Goal: Transaction & Acquisition: Purchase product/service

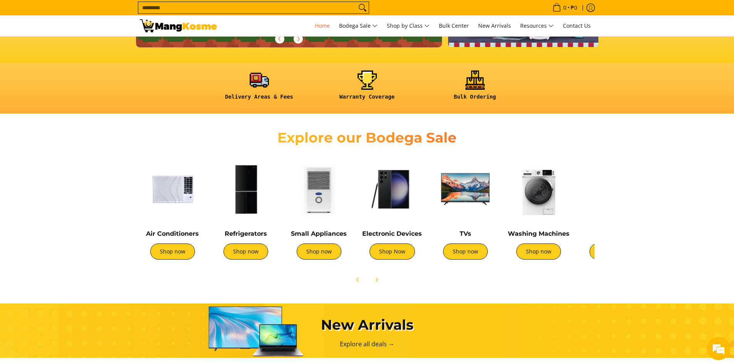
scroll to position [193, 0]
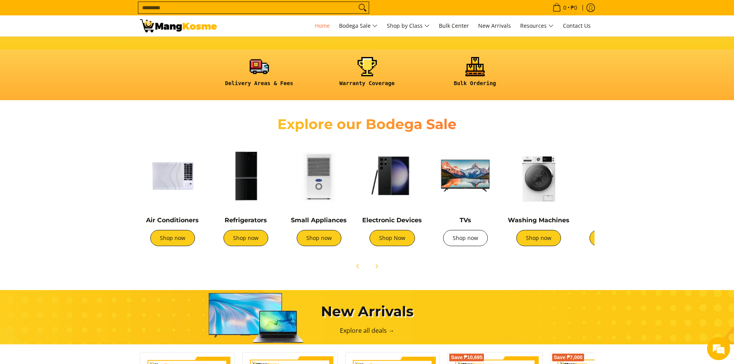
click at [477, 242] on link "Shop now" at bounding box center [465, 238] width 45 height 16
click at [526, 238] on link "Shop now" at bounding box center [538, 238] width 45 height 16
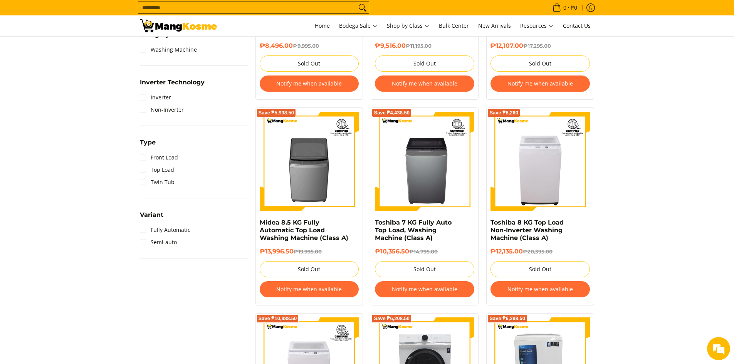
scroll to position [463, 0]
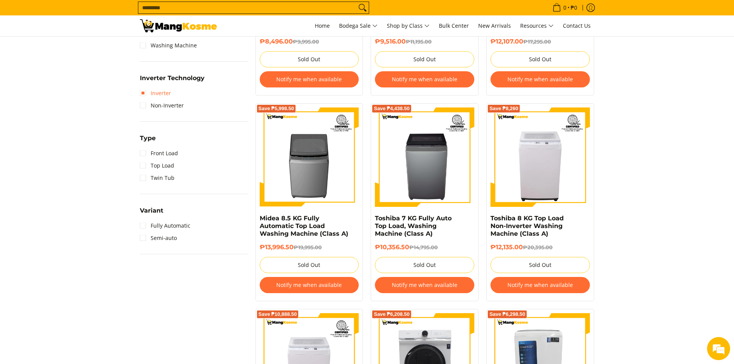
click at [167, 94] on link "Inverter" at bounding box center [155, 93] width 31 height 12
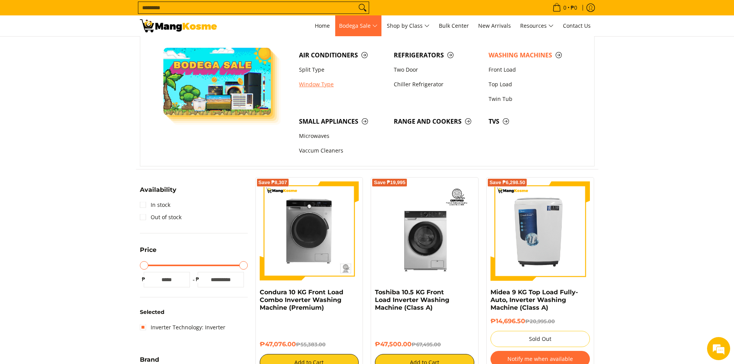
click at [336, 81] on link "Window Type" at bounding box center [342, 84] width 95 height 15
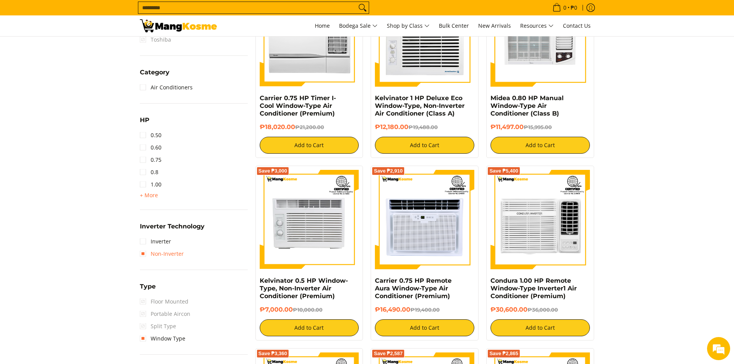
scroll to position [385, 0]
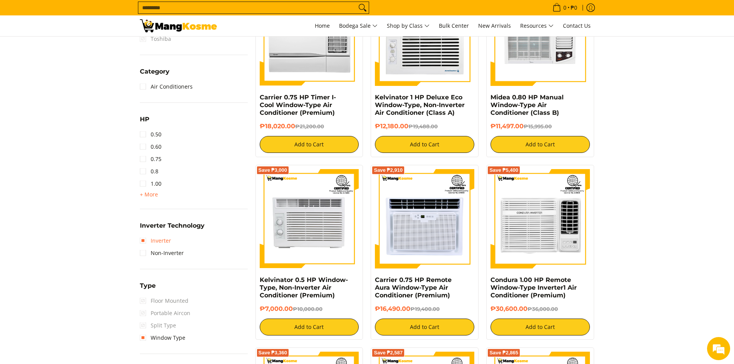
click at [164, 242] on link "Inverter" at bounding box center [155, 241] width 31 height 12
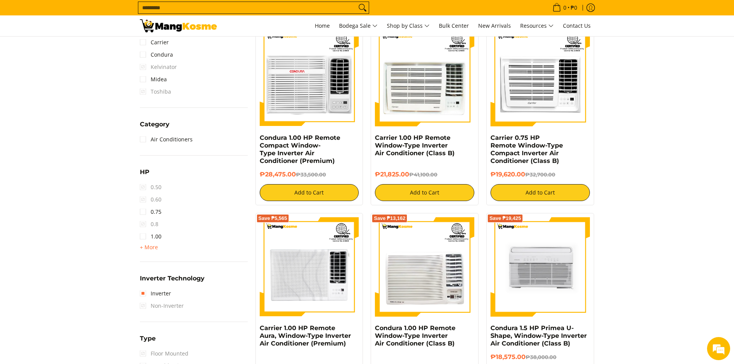
scroll to position [378, 0]
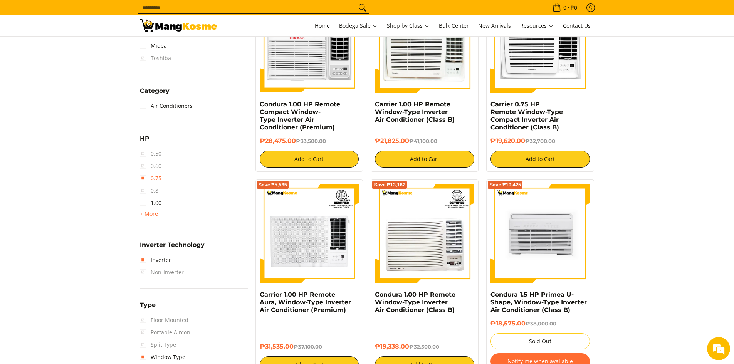
click at [160, 181] on link "0.75" at bounding box center [151, 178] width 22 height 12
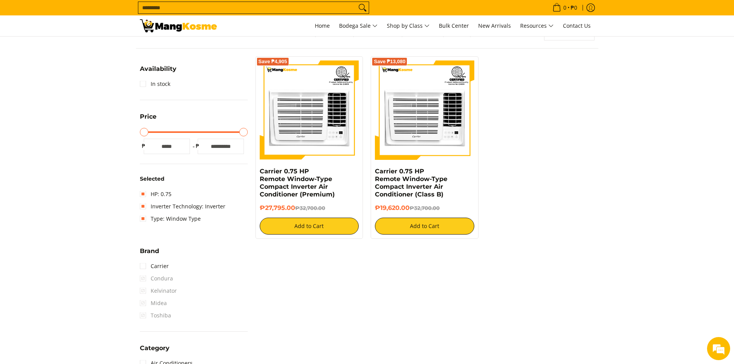
scroll to position [70, 0]
